Goal: Transaction & Acquisition: Download file/media

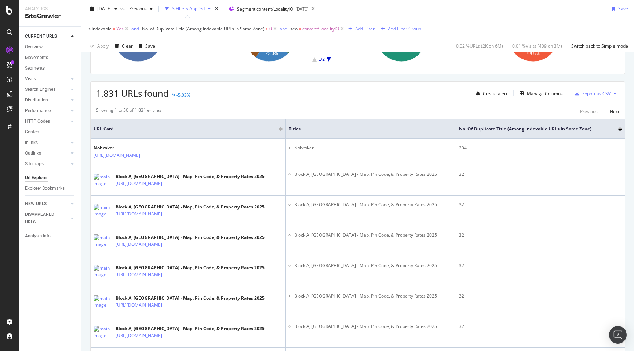
scroll to position [119, 0]
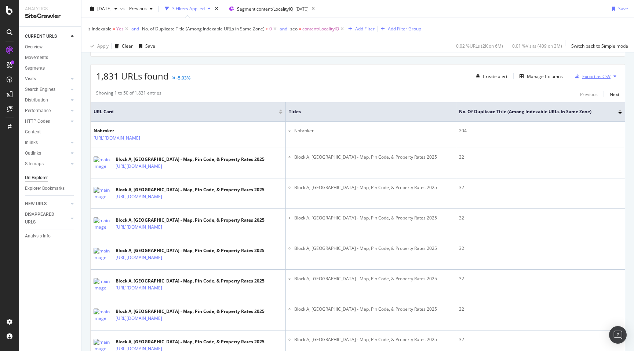
click at [587, 78] on div "Export as CSV" at bounding box center [596, 76] width 28 height 6
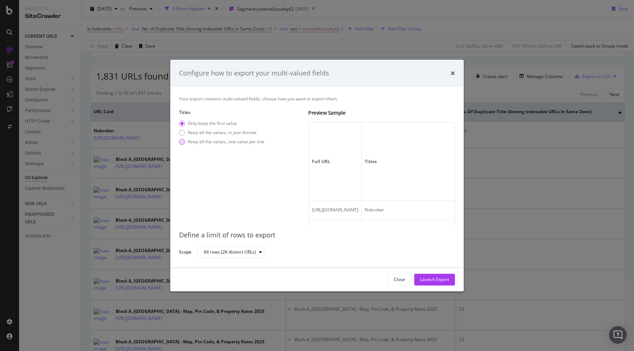
click at [203, 143] on div "Keep all the values, one value per line" at bounding box center [226, 142] width 77 height 6
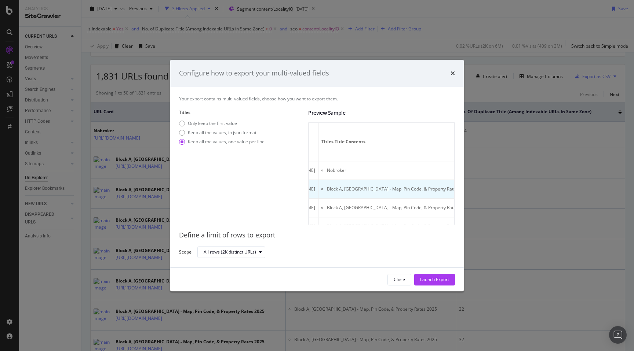
scroll to position [0, 0]
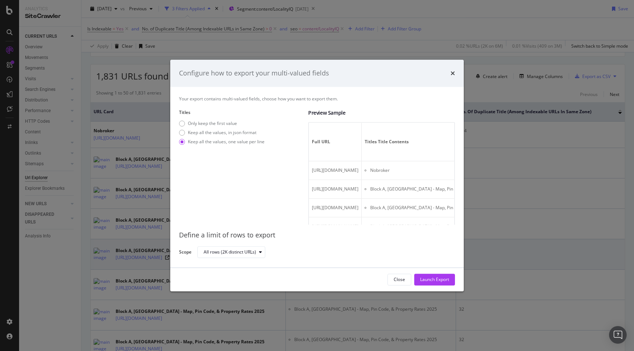
click at [440, 277] on div "Launch Export" at bounding box center [434, 279] width 29 height 6
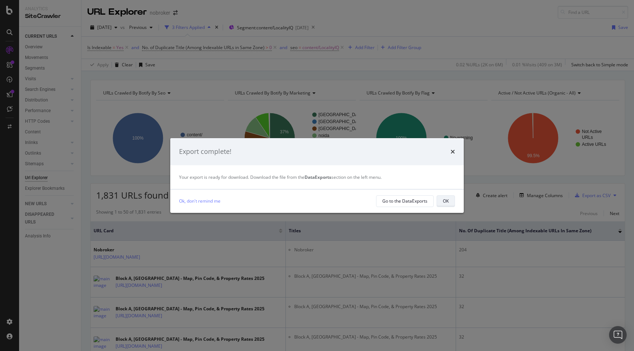
click at [444, 203] on div "OK" at bounding box center [446, 201] width 6 height 6
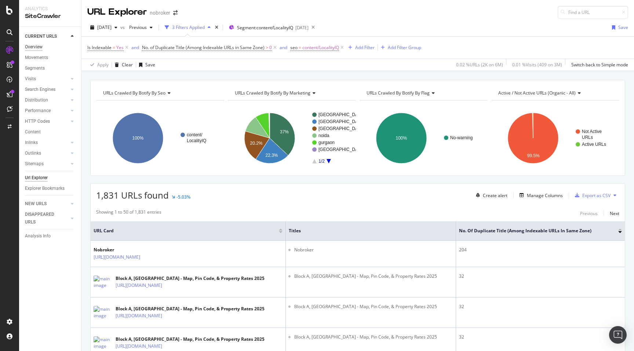
click at [36, 47] on div "Overview" at bounding box center [34, 47] width 18 height 8
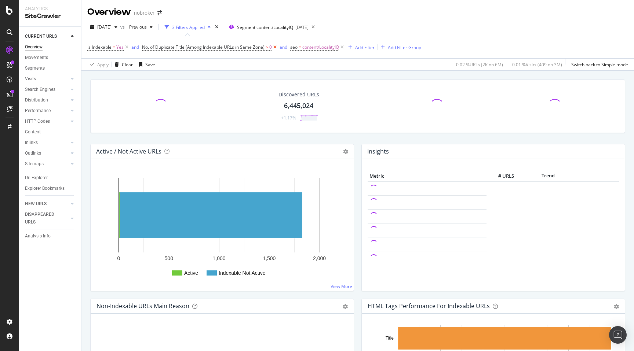
click at [275, 48] on icon at bounding box center [275, 47] width 6 height 7
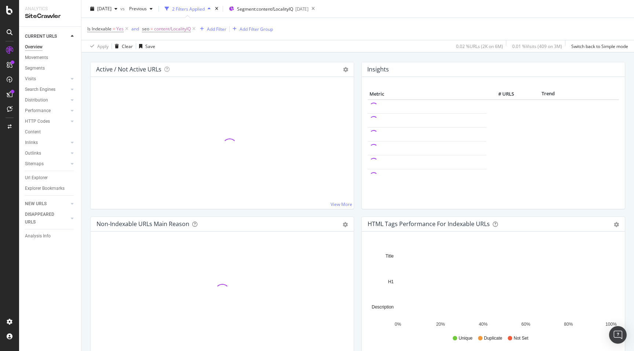
scroll to position [108, 0]
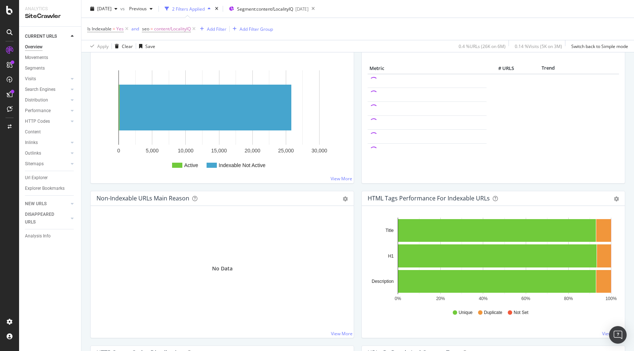
click at [355, 184] on div "Active / Not Active URLs Chart (by Value) Chart (by Percentage) Table Expand Ex…" at bounding box center [222, 113] width 271 height 155
click at [357, 188] on div "Active / Not Active URLs Chart (by Value) Chart (by Percentage) Table Expand Ex…" at bounding box center [222, 113] width 271 height 155
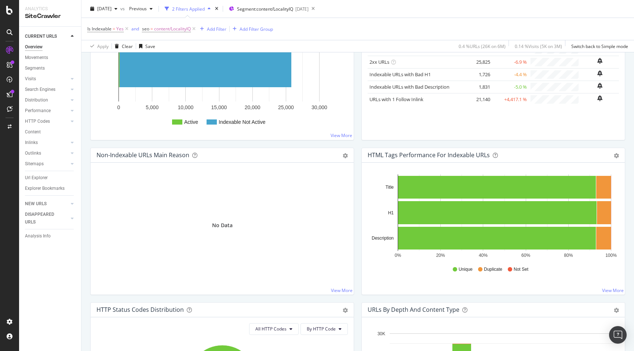
scroll to position [0, 0]
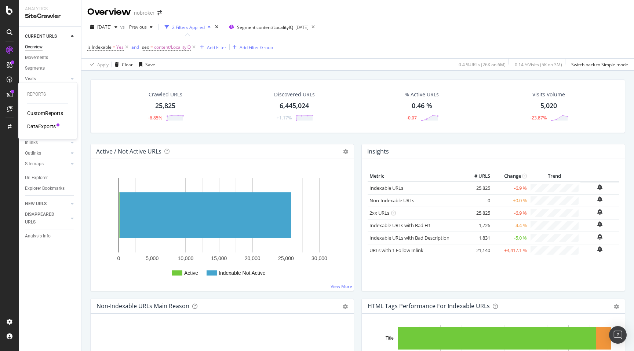
click at [41, 126] on div "DataExports" at bounding box center [41, 126] width 29 height 7
click at [362, 148] on div "Insights" at bounding box center [493, 151] width 263 height 15
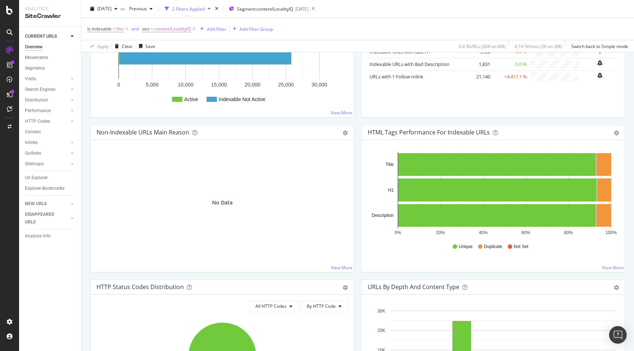
scroll to position [175, 0]
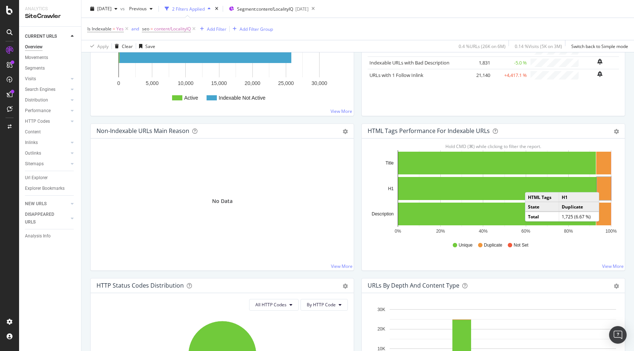
click at [606, 185] on rect "A chart." at bounding box center [604, 188] width 14 height 23
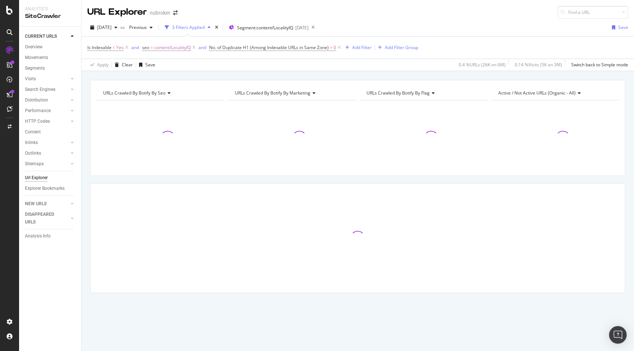
click at [86, 176] on div "URLs Crawled By Botify By seo Chart (by Value) Table Expand Export as CSV Expor…" at bounding box center [357, 199] width 552 height 239
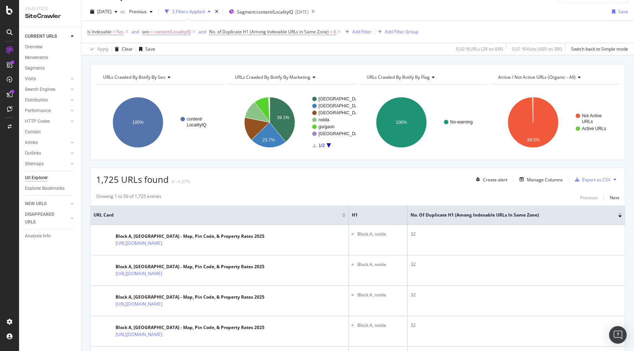
scroll to position [19, 0]
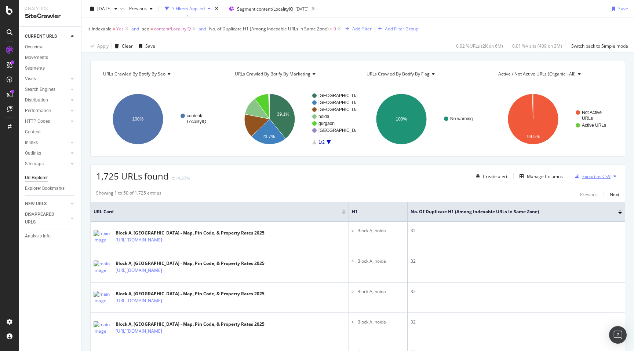
click at [602, 176] on div "Export as CSV" at bounding box center [596, 176] width 28 height 6
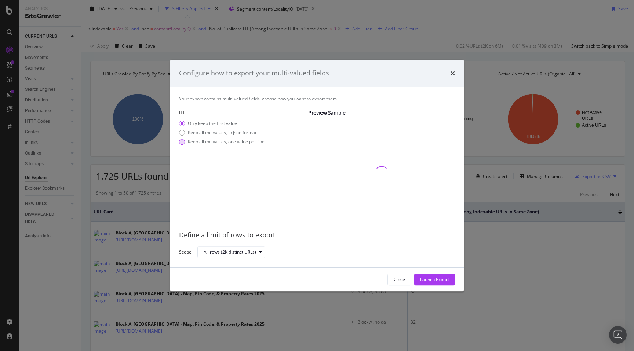
click at [181, 142] on div "modal" at bounding box center [182, 142] width 6 height 6
click at [428, 282] on div "Launch Export" at bounding box center [434, 279] width 29 height 6
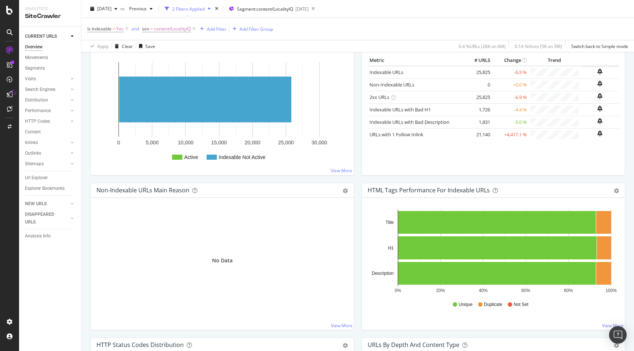
scroll to position [119, 0]
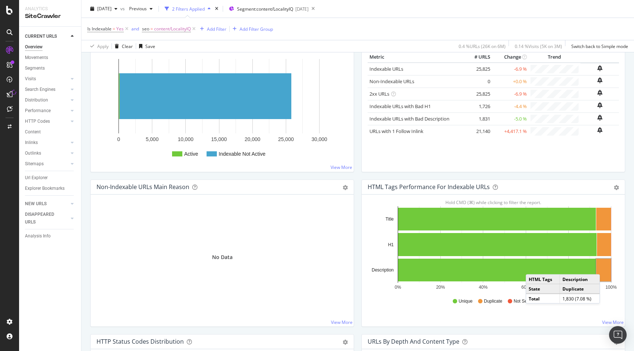
click at [605, 268] on rect "A chart." at bounding box center [603, 270] width 15 height 23
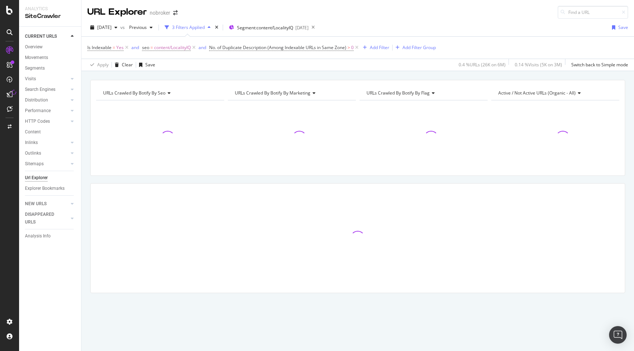
click at [84, 187] on div "URLs Crawled By Botify By seo Chart (by Value) Table Expand Export as CSV Expor…" at bounding box center [357, 199] width 552 height 239
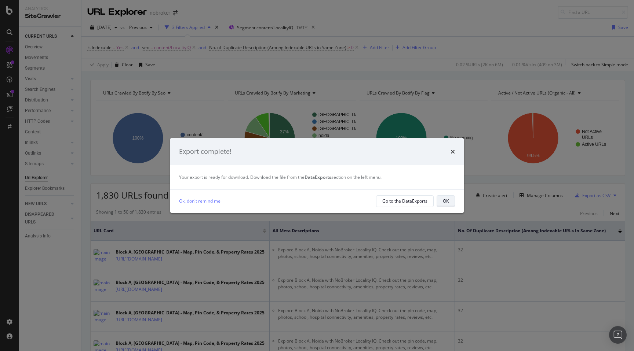
click at [444, 199] on div "OK" at bounding box center [446, 201] width 6 height 6
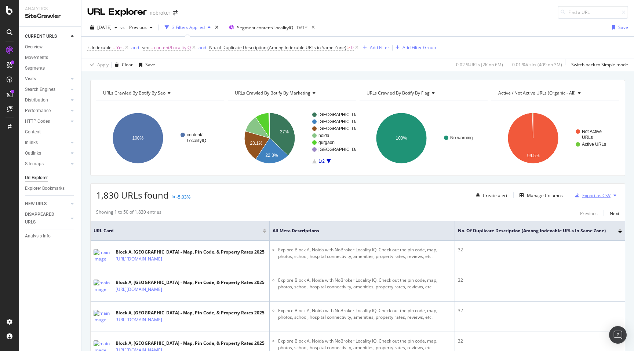
click at [604, 193] on div "Export as CSV" at bounding box center [596, 195] width 28 height 6
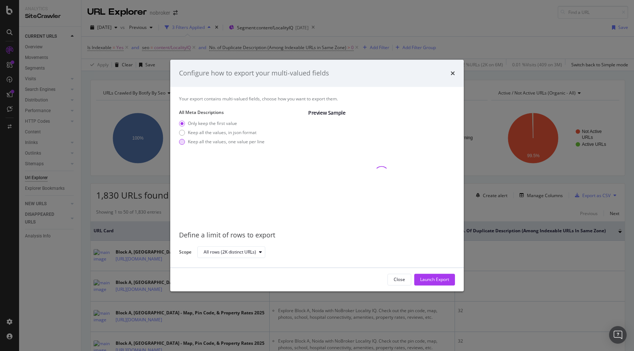
click at [184, 142] on div "modal" at bounding box center [182, 142] width 6 height 6
click at [436, 279] on div "Launch Export" at bounding box center [434, 279] width 29 height 6
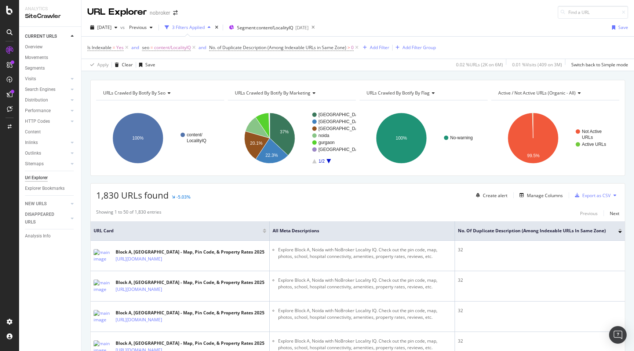
click at [8, 94] on div "Botify Assist V2" at bounding box center [24, 95] width 44 height 13
click at [10, 92] on icon at bounding box center [10, 94] width 6 height 6
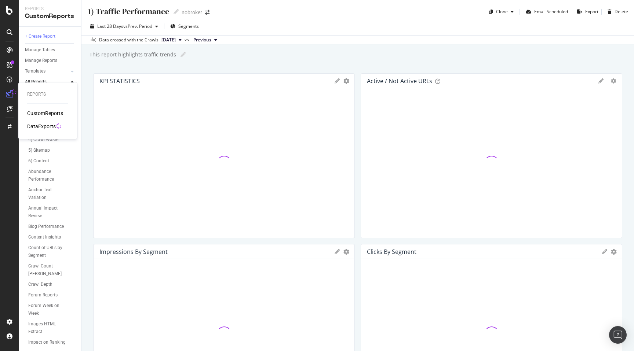
click at [36, 125] on div "DataExports" at bounding box center [41, 126] width 29 height 7
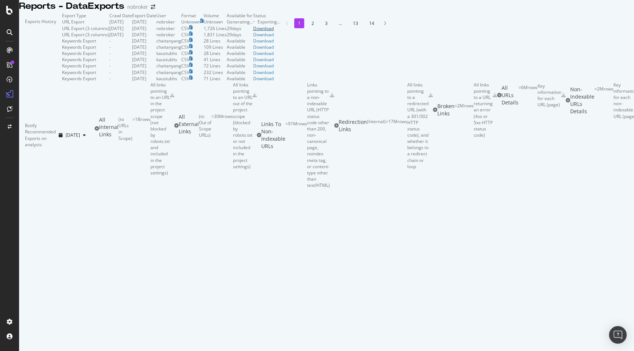
click at [280, 32] on div "Download" at bounding box center [266, 28] width 27 height 6
click at [408, 12] on div at bounding box center [326, 12] width 614 height 0
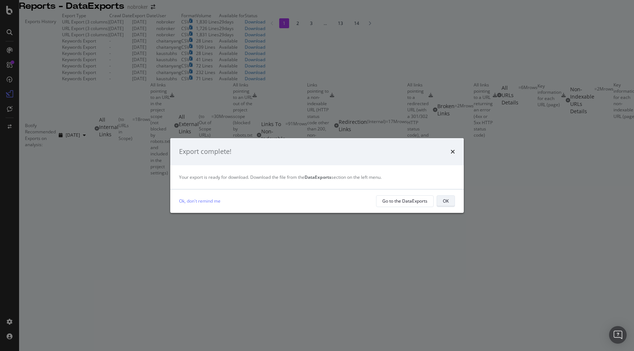
click at [447, 199] on div "OK" at bounding box center [446, 201] width 6 height 6
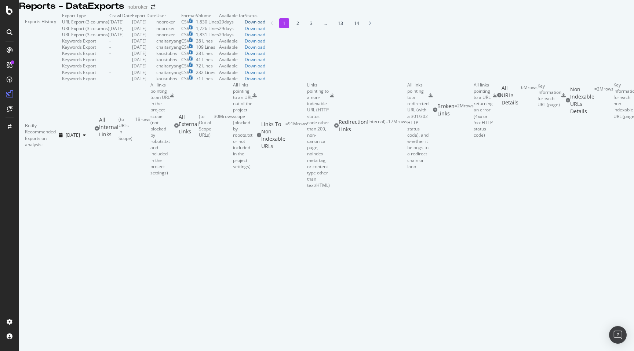
click at [265, 25] on div "Download" at bounding box center [255, 22] width 21 height 6
click at [7, 10] on icon at bounding box center [9, 10] width 7 height 9
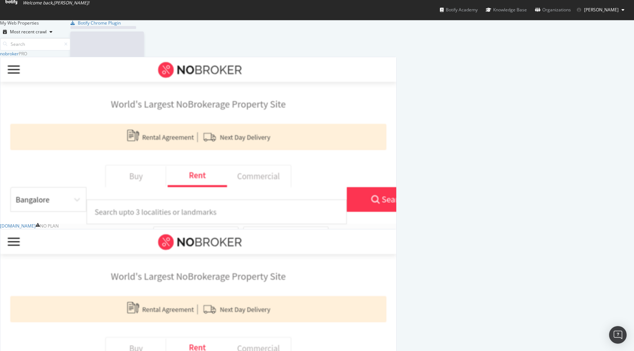
scroll to position [301, 396]
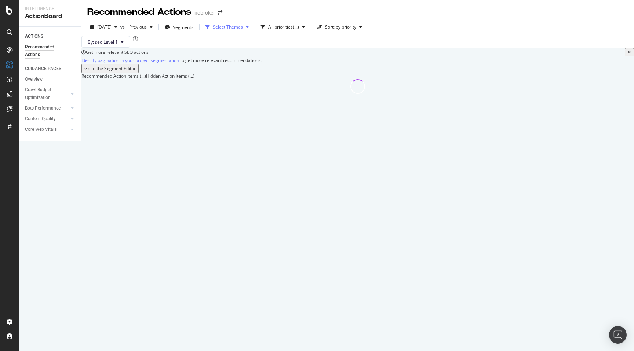
click at [243, 28] on div "Select Themes" at bounding box center [228, 27] width 30 height 4
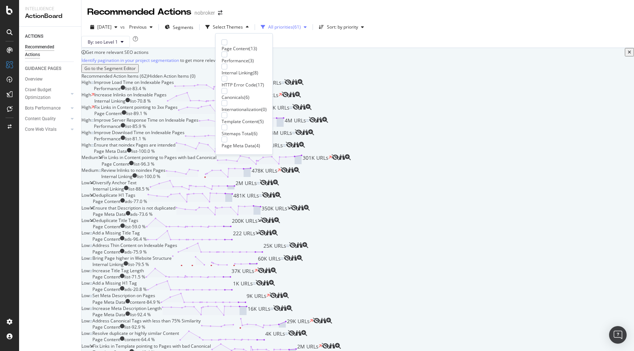
click at [282, 26] on div "All priorities" at bounding box center [280, 27] width 25 height 4
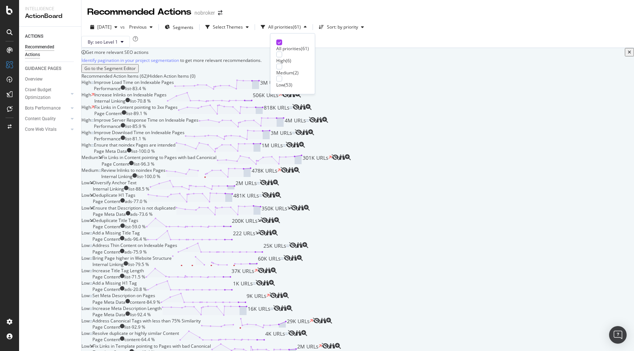
click at [353, 37] on div "By: seo Level 1" at bounding box center [357, 42] width 552 height 12
click at [193, 27] on span "Segments" at bounding box center [183, 27] width 21 height 6
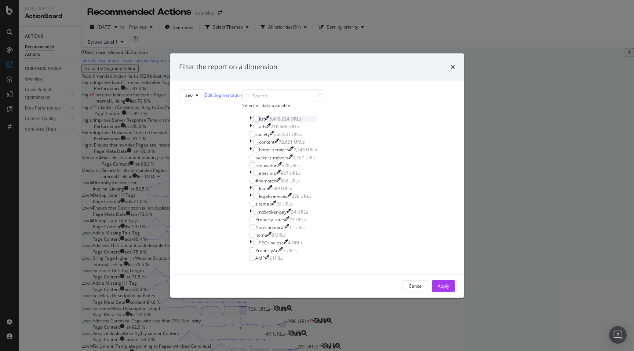
click at [249, 122] on icon "modal" at bounding box center [250, 119] width 2 height 6
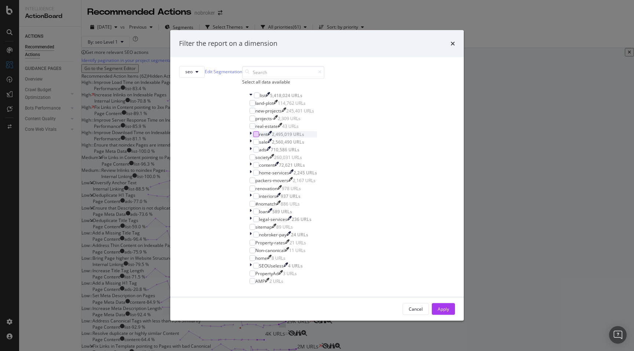
click at [256, 137] on div "modal" at bounding box center [256, 134] width 6 height 6
click at [254, 153] on div "modal" at bounding box center [256, 150] width 6 height 6
click at [437, 306] on div "Apply" at bounding box center [442, 309] width 11 height 6
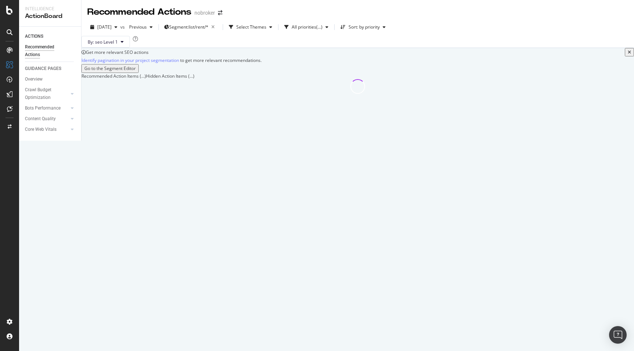
click at [86, 55] on icon "info banner" at bounding box center [83, 52] width 4 height 4
click at [133, 64] on link "Identify pagination in your project segmentation" at bounding box center [130, 60] width 98 height 8
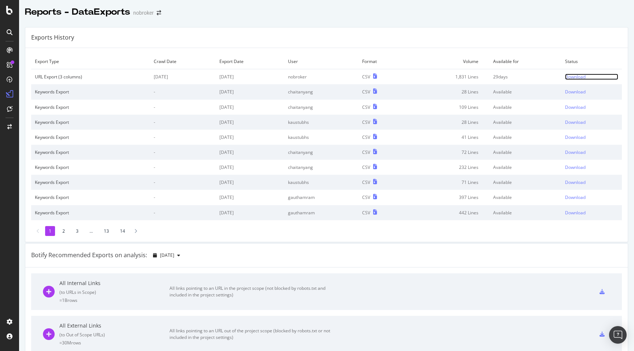
click at [587, 77] on link "Download" at bounding box center [591, 77] width 53 height 6
